Goal: Information Seeking & Learning: Learn about a topic

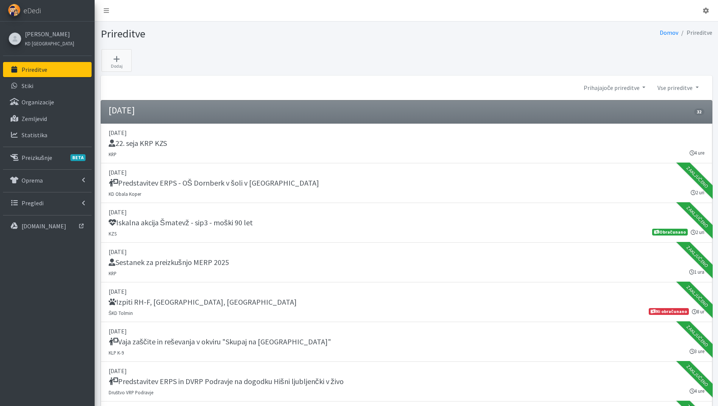
click at [52, 76] on link "Prireditve" at bounding box center [47, 69] width 89 height 15
click at [48, 132] on link "Statistika" at bounding box center [47, 134] width 89 height 15
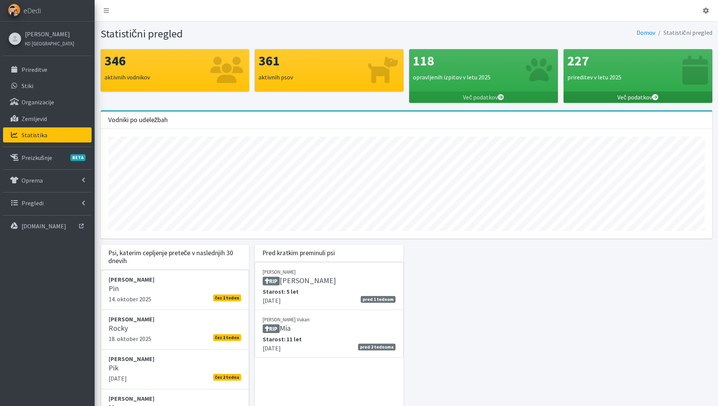
click at [643, 96] on link "Več podatkov" at bounding box center [637, 97] width 149 height 11
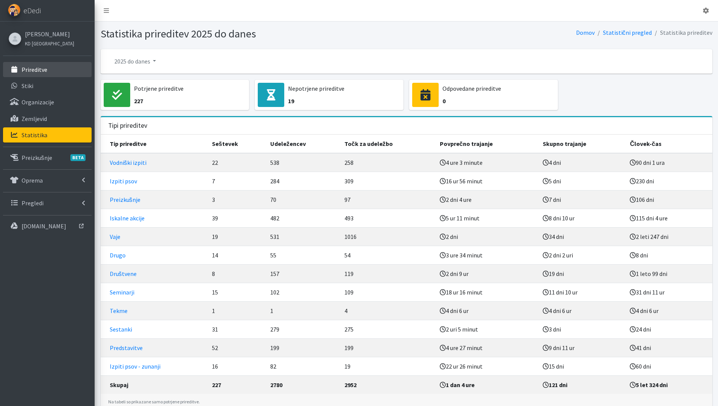
click at [40, 67] on p "Prireditve" at bounding box center [35, 70] width 26 height 8
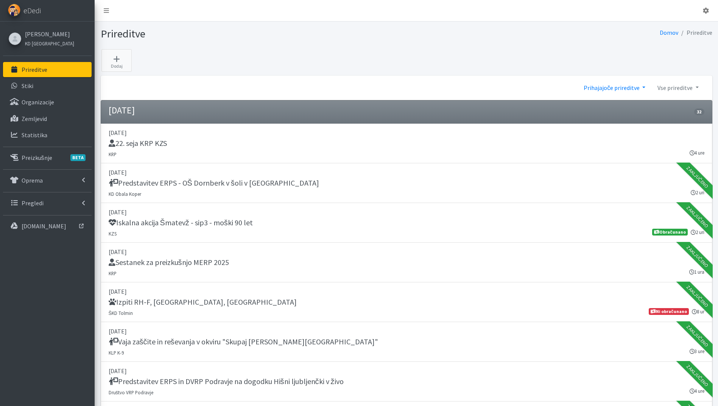
click at [603, 93] on link "Prihajajoče prireditve" at bounding box center [614, 87] width 74 height 15
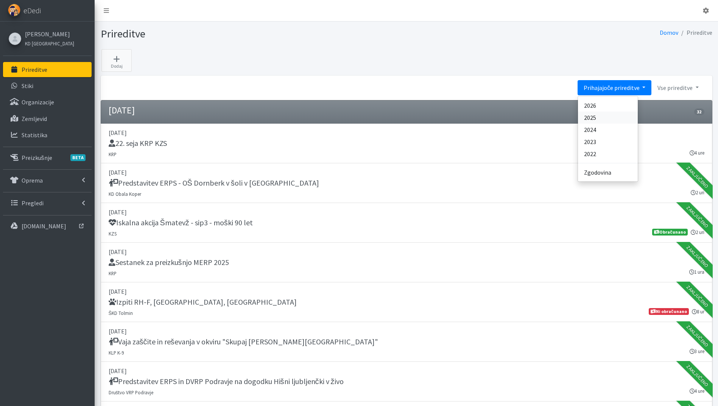
click at [609, 117] on link "2025" at bounding box center [608, 118] width 60 height 12
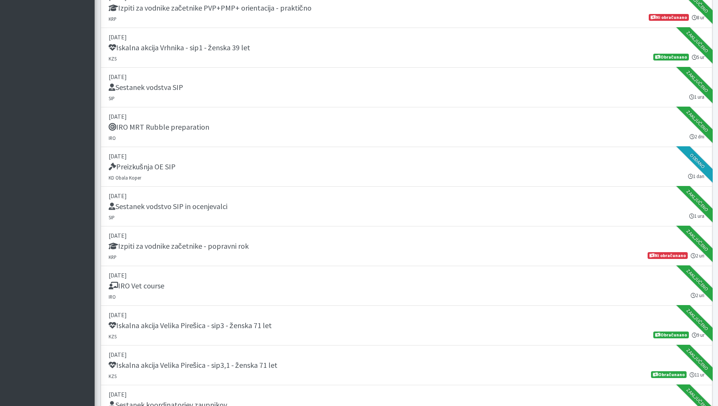
scroll to position [3714, 0]
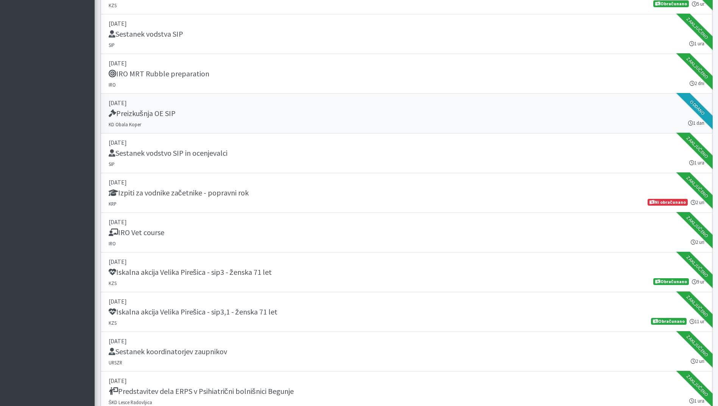
click at [294, 122] on link "12. april 2025 Preizkušnja OE SIP KD Obala Koper 1 dan Oddano" at bounding box center [406, 114] width 611 height 40
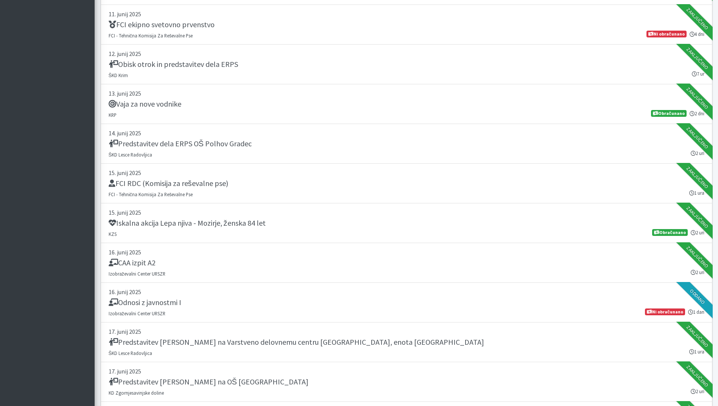
scroll to position [6543, 0]
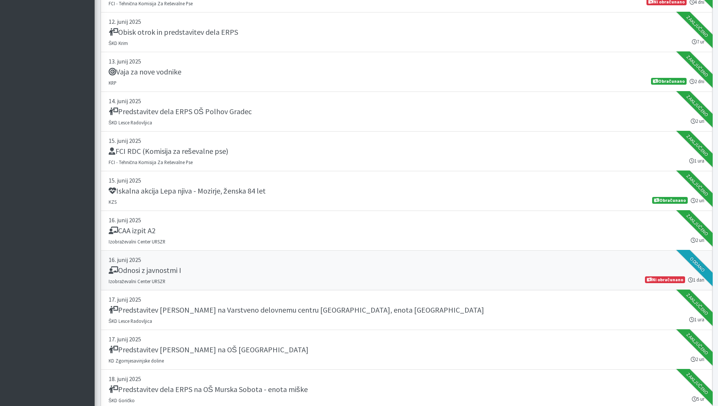
click at [253, 275] on div "Odnosi z javnostmi I" at bounding box center [406, 271] width 595 height 11
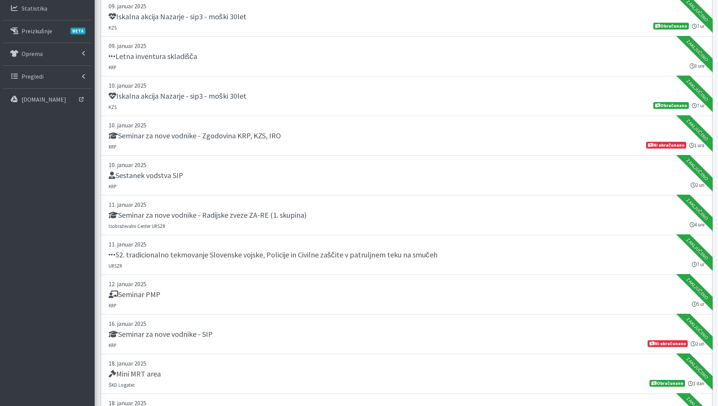
scroll to position [0, 0]
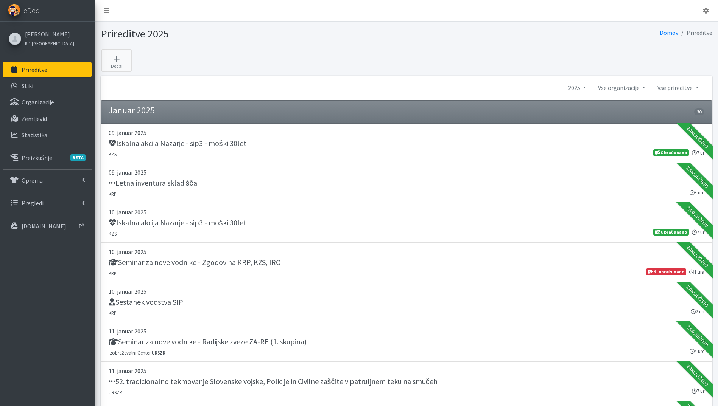
click at [33, 75] on link "Prireditve" at bounding box center [47, 69] width 89 height 15
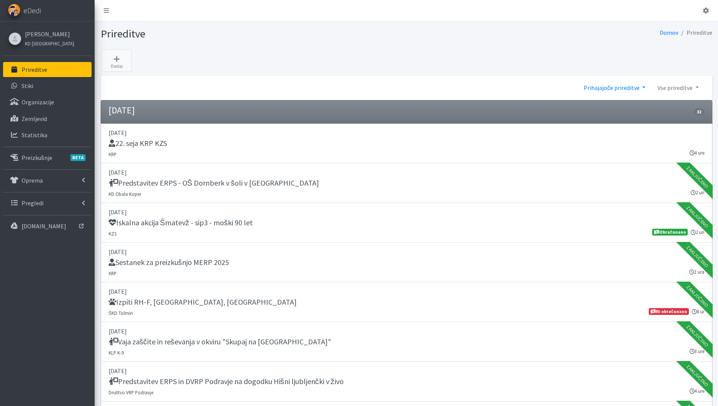
click at [624, 90] on link "Prihajajoče prireditve" at bounding box center [614, 87] width 74 height 15
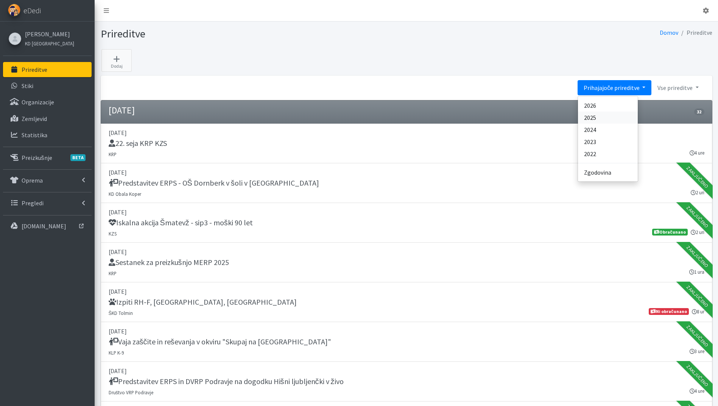
click at [608, 116] on link "2025" at bounding box center [608, 118] width 60 height 12
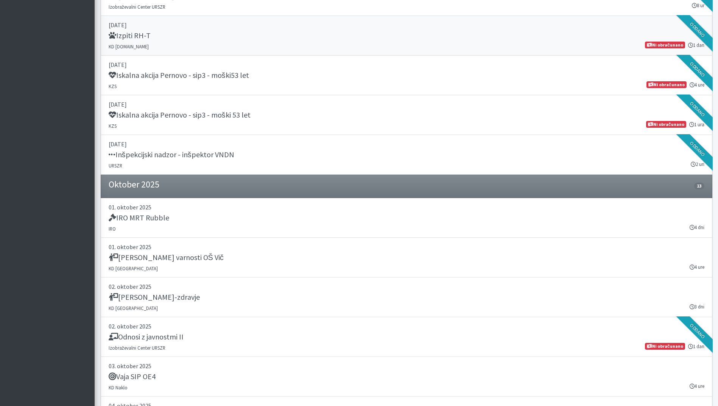
scroll to position [10212, 0]
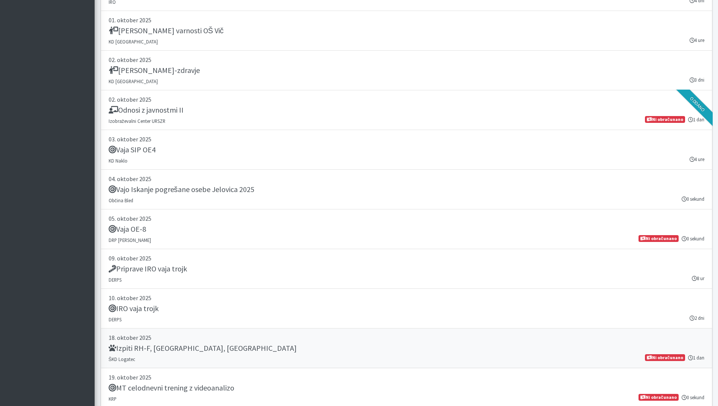
click at [253, 348] on div "Izpiti RH-F, [GEOGRAPHIC_DATA], [GEOGRAPHIC_DATA]" at bounding box center [406, 349] width 595 height 11
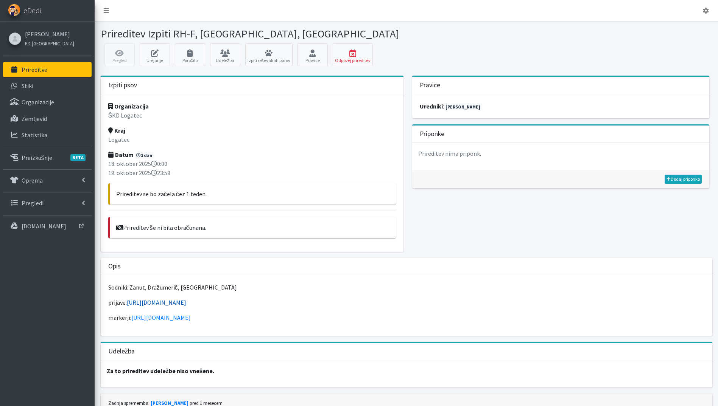
click at [186, 301] on link "[URL][DOMAIN_NAME]" at bounding box center [156, 303] width 59 height 8
click at [28, 67] on p "Prireditve" at bounding box center [35, 70] width 26 height 8
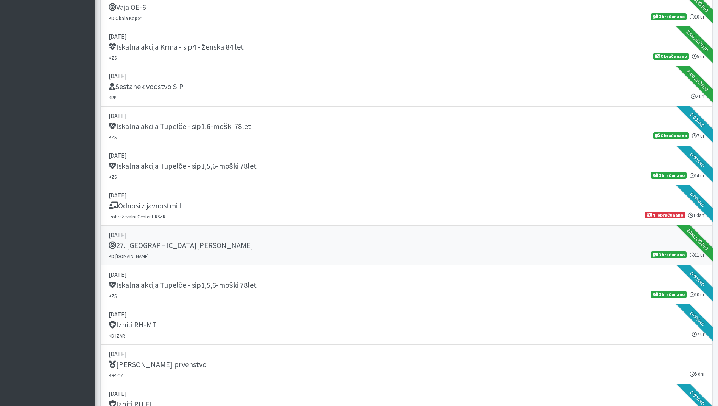
scroll to position [681, 0]
